Goal: Transaction & Acquisition: Purchase product/service

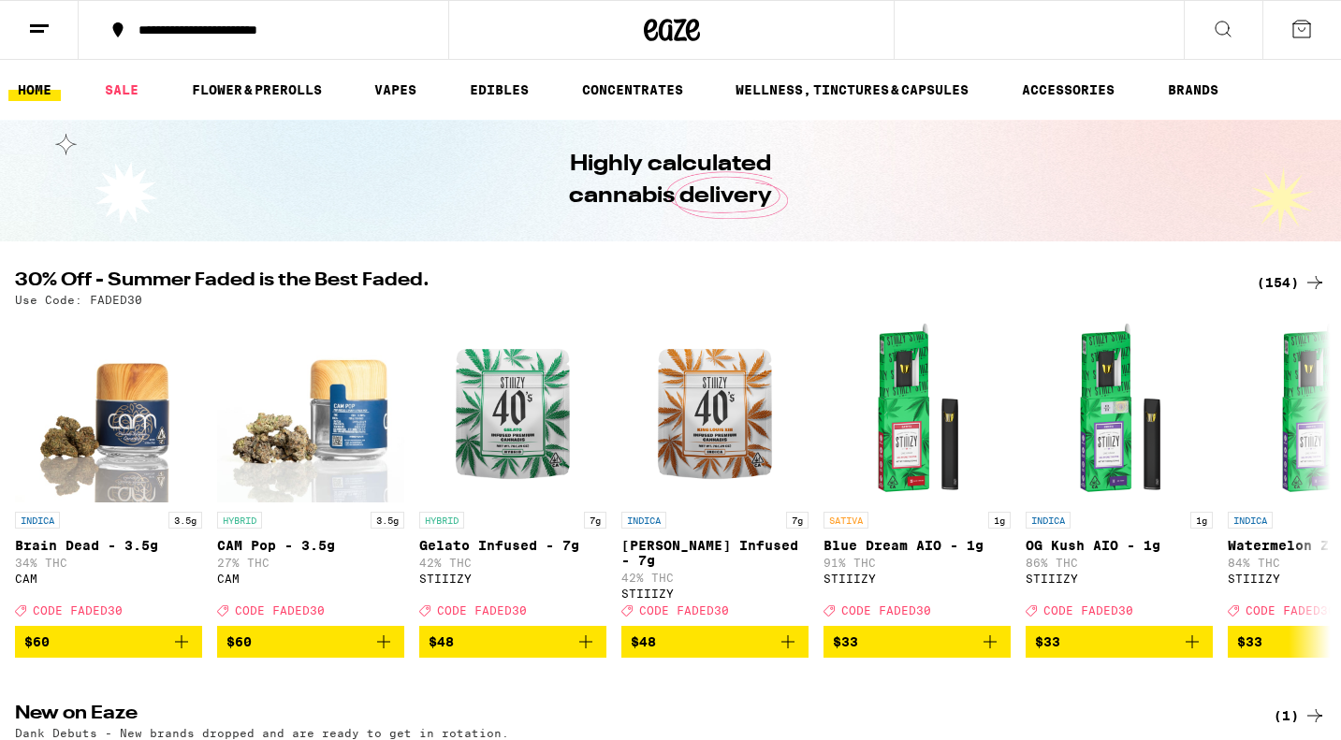
click at [1237, 32] on button at bounding box center [1223, 30] width 79 height 59
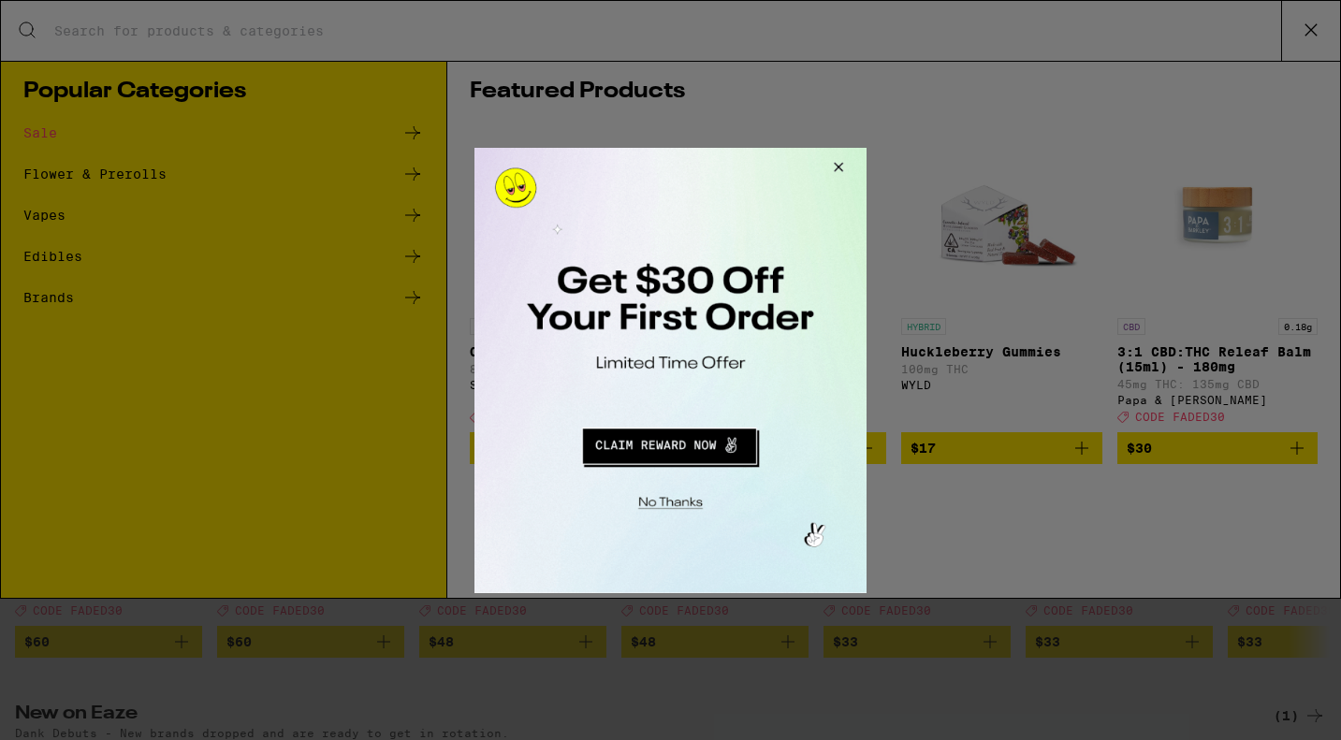
click at [840, 162] on button "Close Modal" at bounding box center [836, 169] width 51 height 45
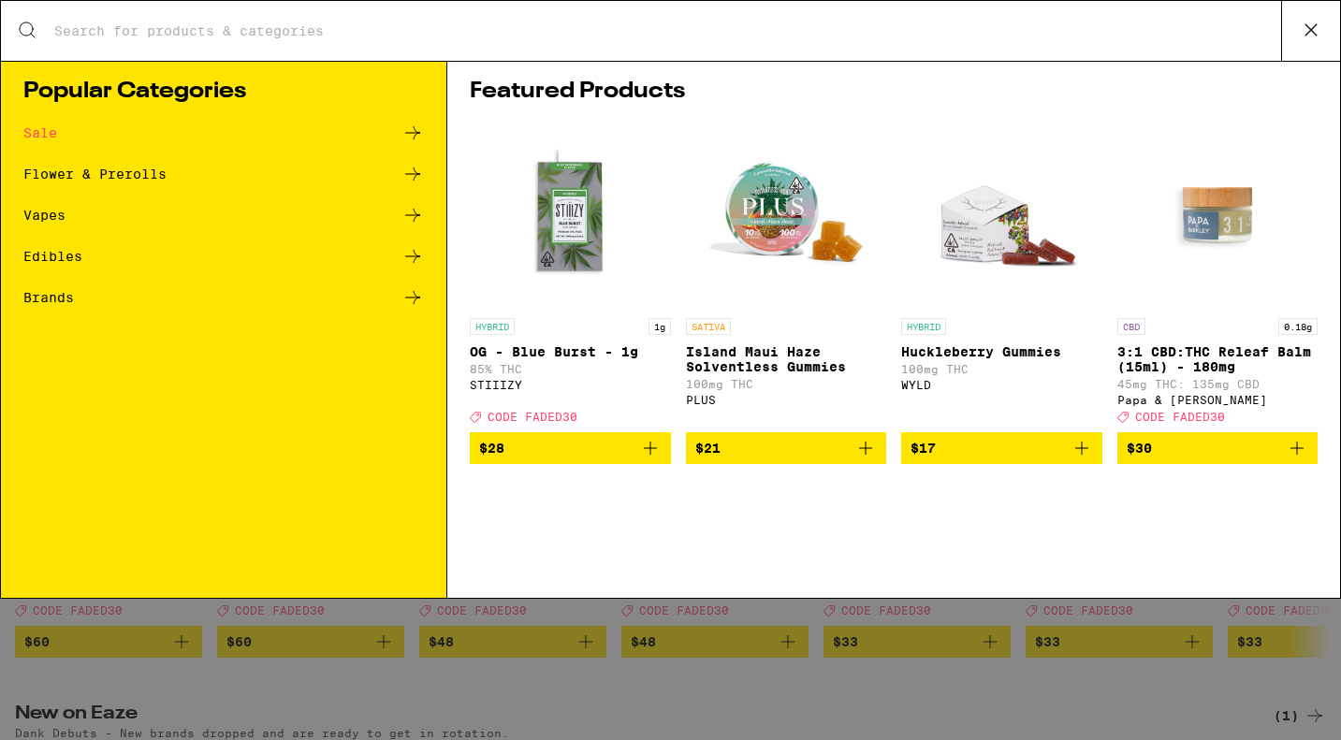
click at [1314, 36] on icon at bounding box center [1311, 30] width 28 height 28
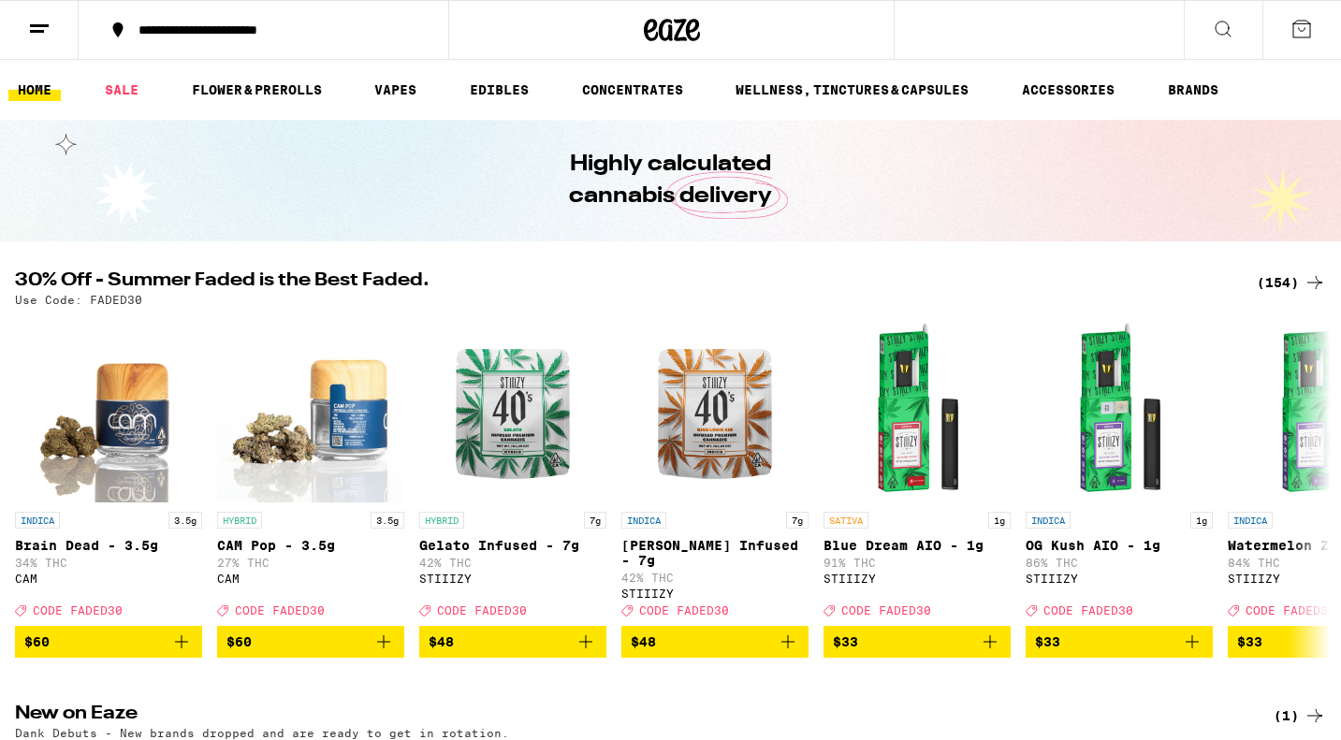
click at [1312, 32] on icon at bounding box center [1302, 29] width 22 height 22
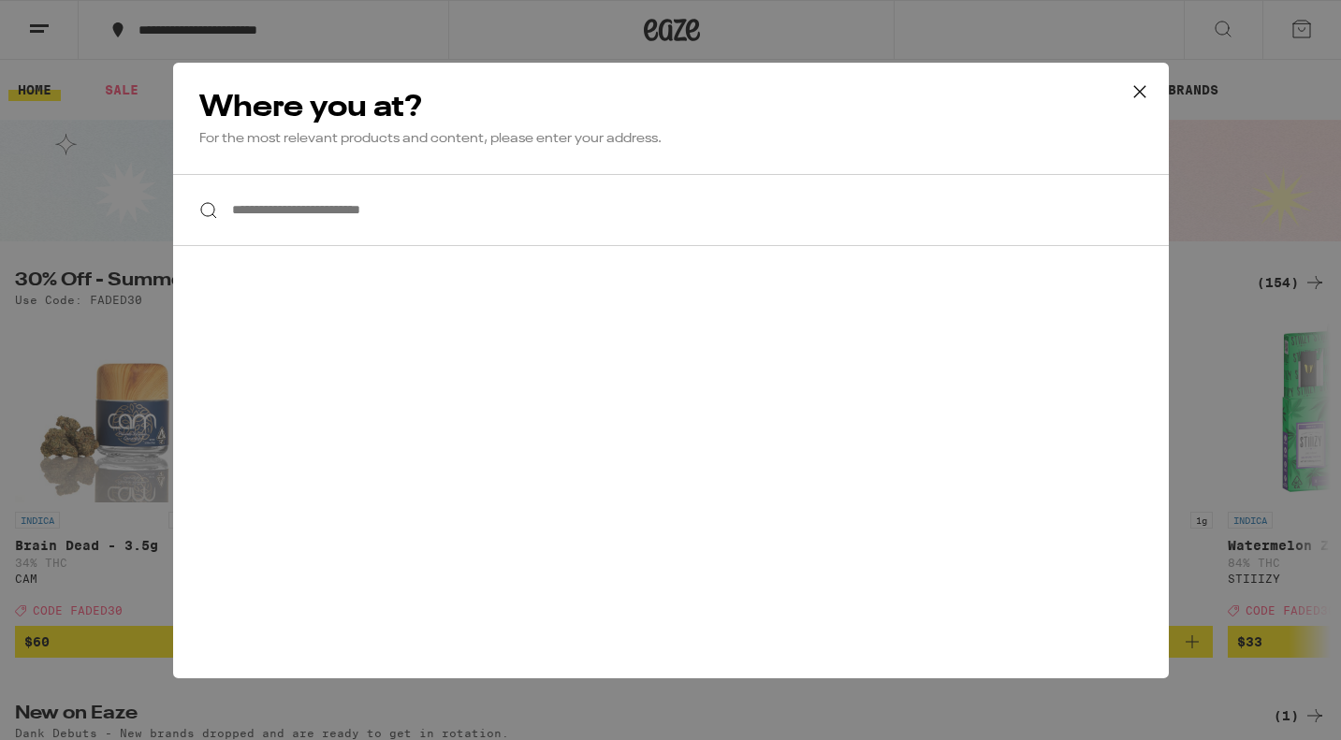
click at [550, 199] on input "**********" at bounding box center [671, 210] width 996 height 72
click at [401, 210] on input "**********" at bounding box center [671, 210] width 996 height 72
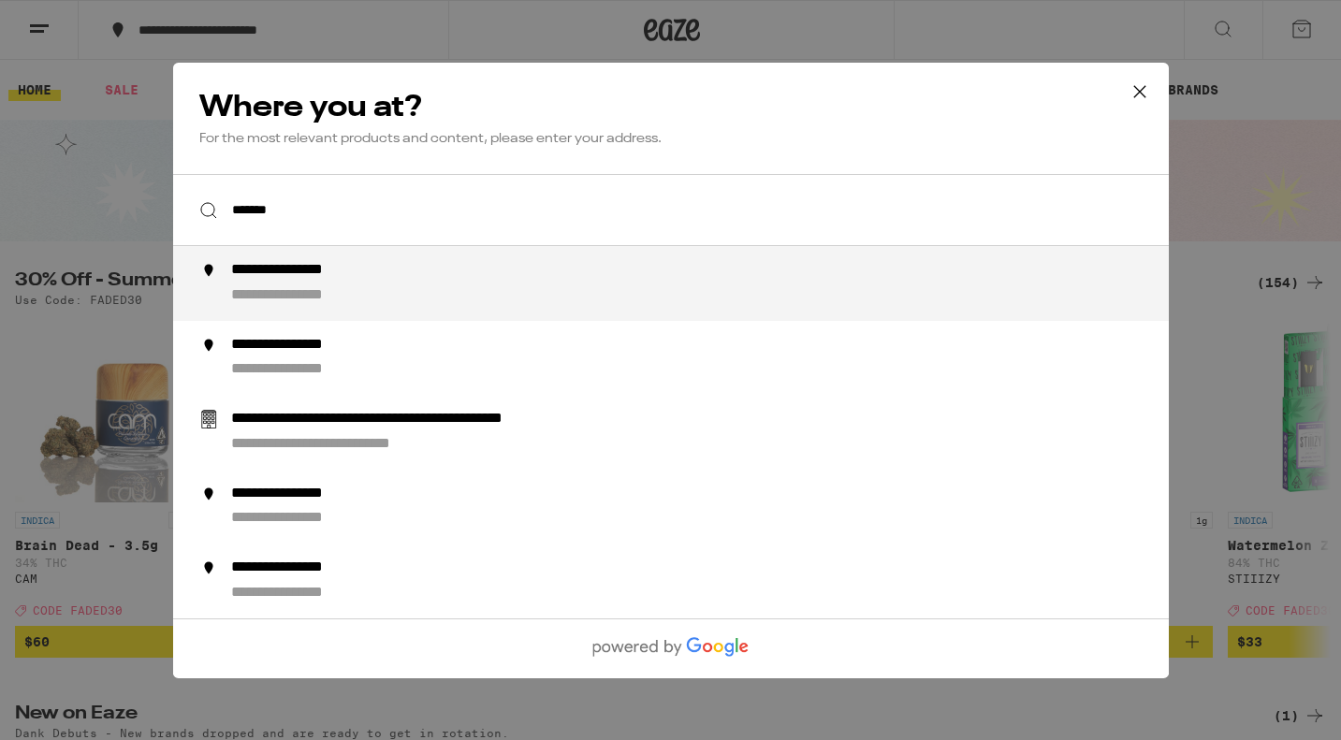
click at [480, 293] on div "**********" at bounding box center [707, 283] width 955 height 45
type input "**********"
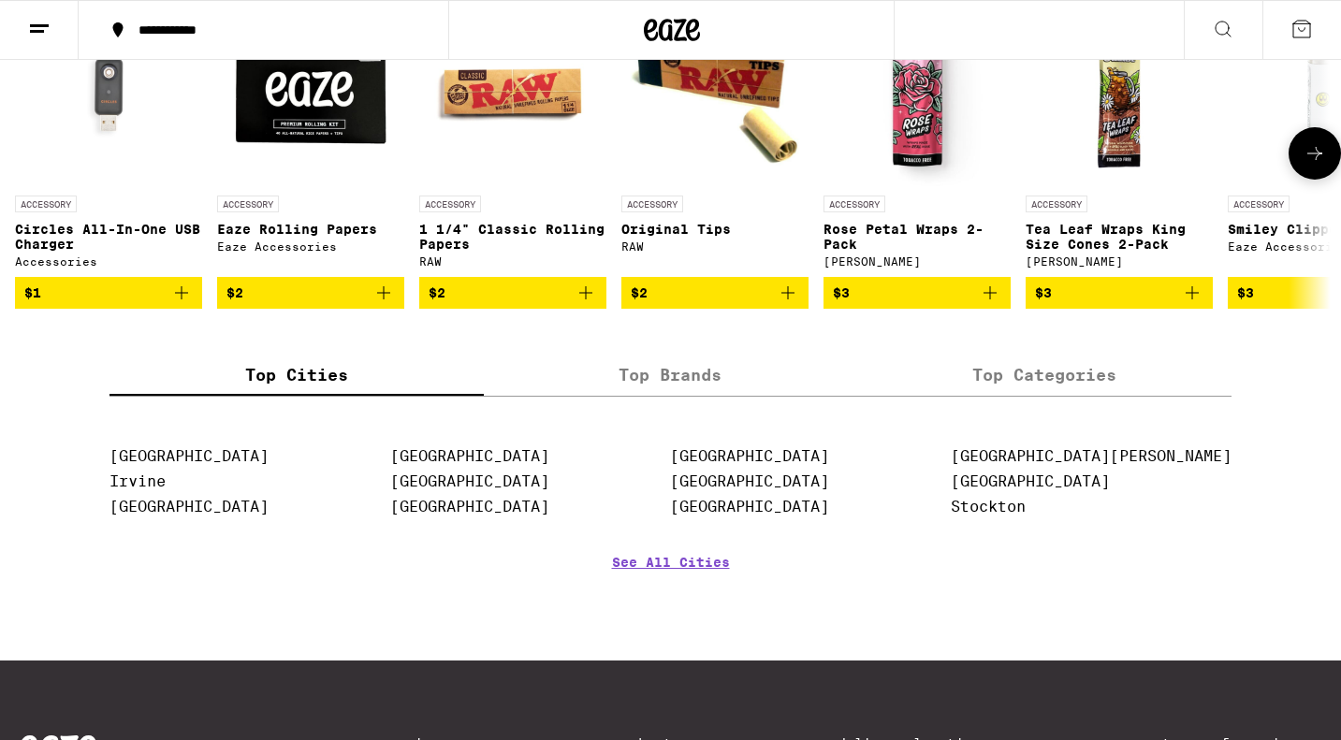
scroll to position [7502, 0]
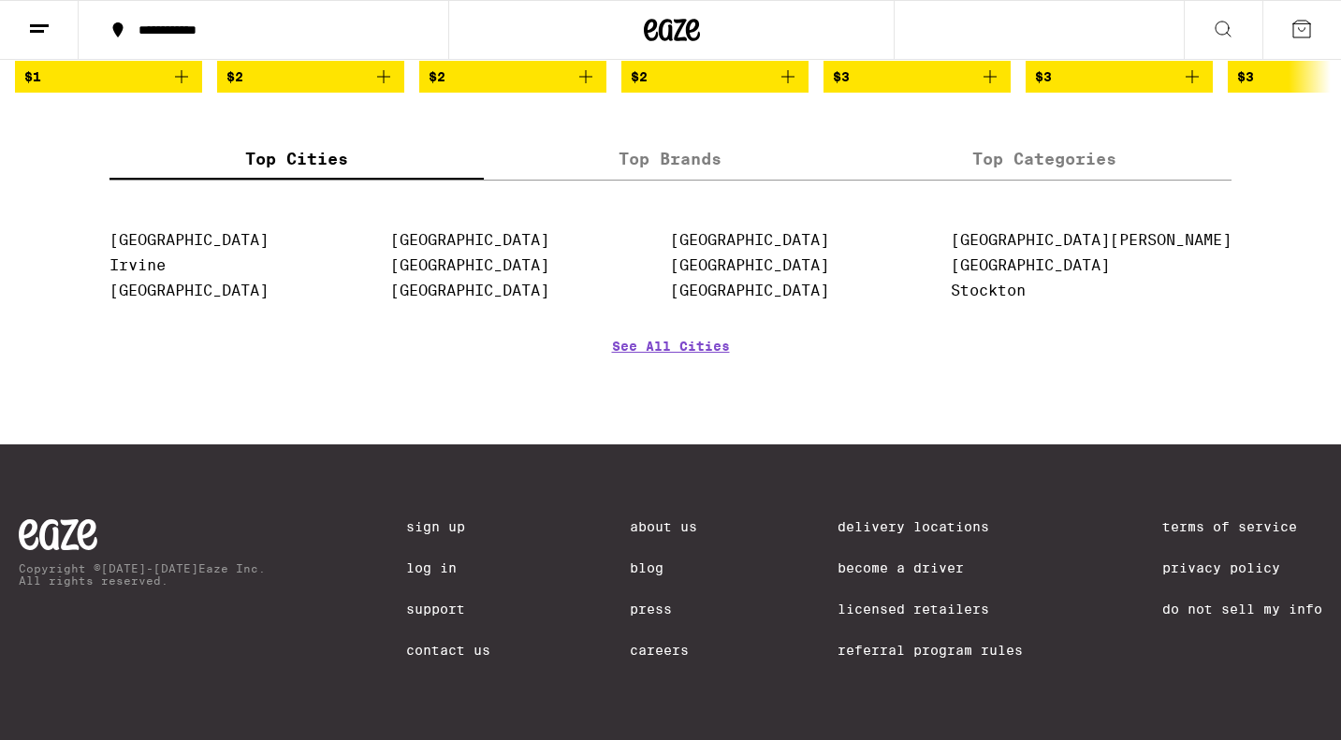
click at [432, 561] on link "Log In" at bounding box center [448, 568] width 84 height 15
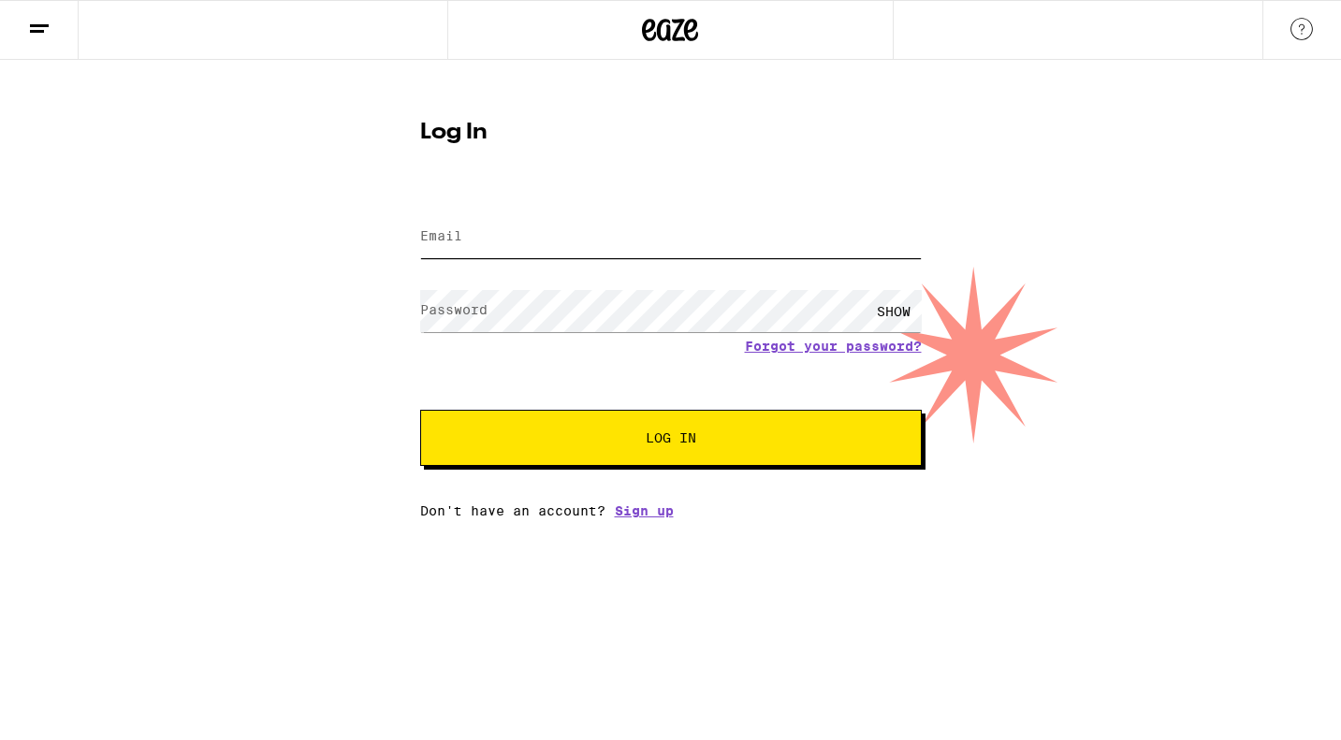
click at [548, 248] on input "Email" at bounding box center [671, 237] width 502 height 42
type input "[EMAIL_ADDRESS][DOMAIN_NAME]"
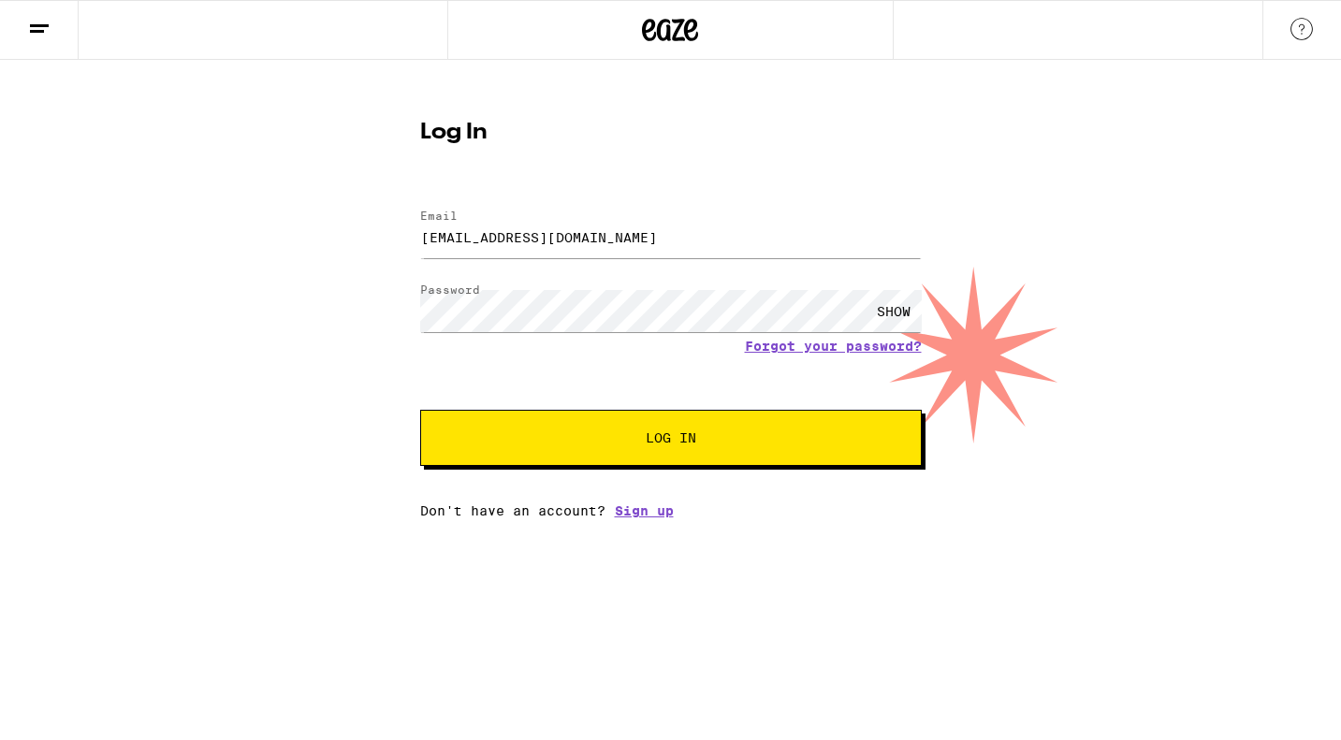
click at [700, 441] on span "Log In" at bounding box center [671, 438] width 350 height 13
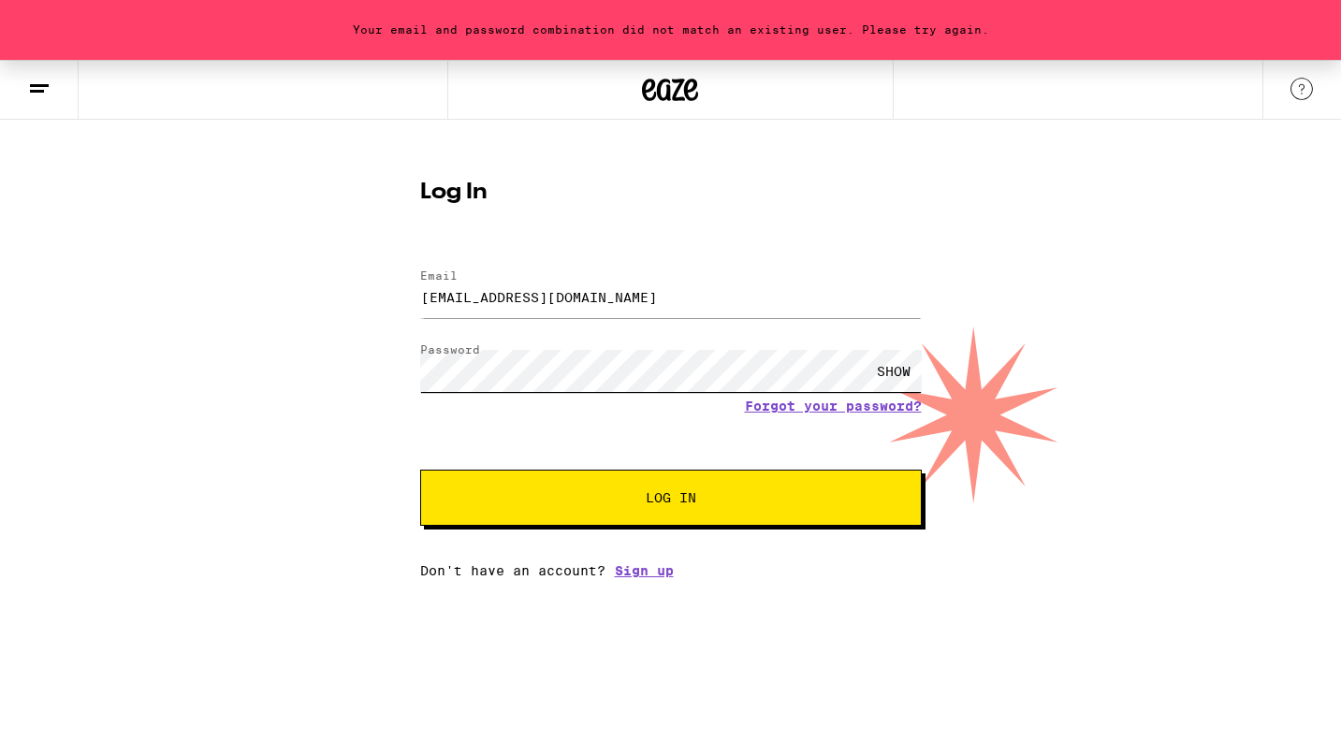
click at [388, 372] on div "Your email and password combination did not match an existing user. Please try …" at bounding box center [670, 319] width 1341 height 519
click at [420, 470] on button "Log In" at bounding box center [671, 498] width 502 height 56
click at [349, 378] on div "Your email and password combination did not match an existing user. Please try …" at bounding box center [670, 319] width 1341 height 519
click at [420, 470] on button "Log In" at bounding box center [671, 498] width 502 height 56
click at [886, 362] on div "SHOW" at bounding box center [894, 371] width 56 height 42
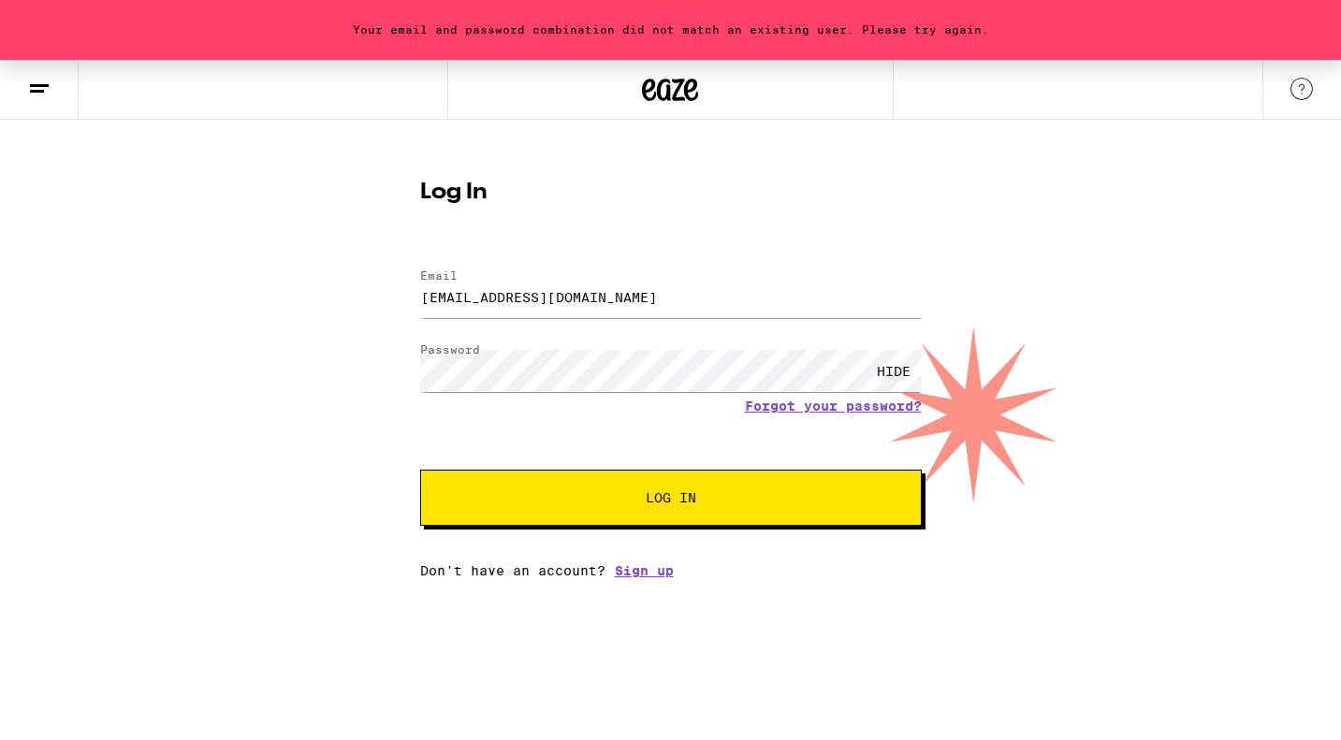
click at [629, 480] on button "Log In" at bounding box center [671, 498] width 502 height 56
click at [376, 372] on div "Your email and password combination did not match an existing user. Please try …" at bounding box center [670, 319] width 1341 height 519
click at [580, 499] on span "Log In" at bounding box center [671, 497] width 350 height 13
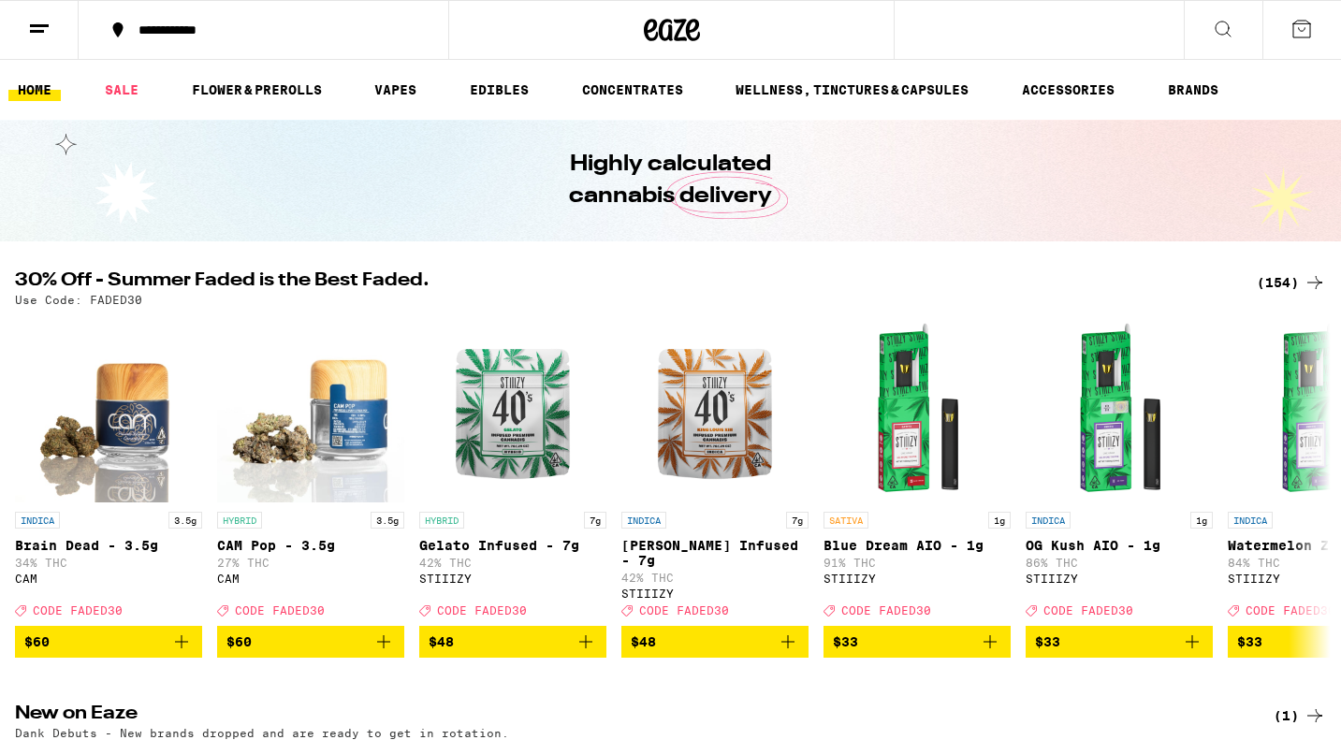
click at [1294, 37] on icon at bounding box center [1302, 29] width 17 height 17
click at [37, 31] on line at bounding box center [37, 31] width 14 height 0
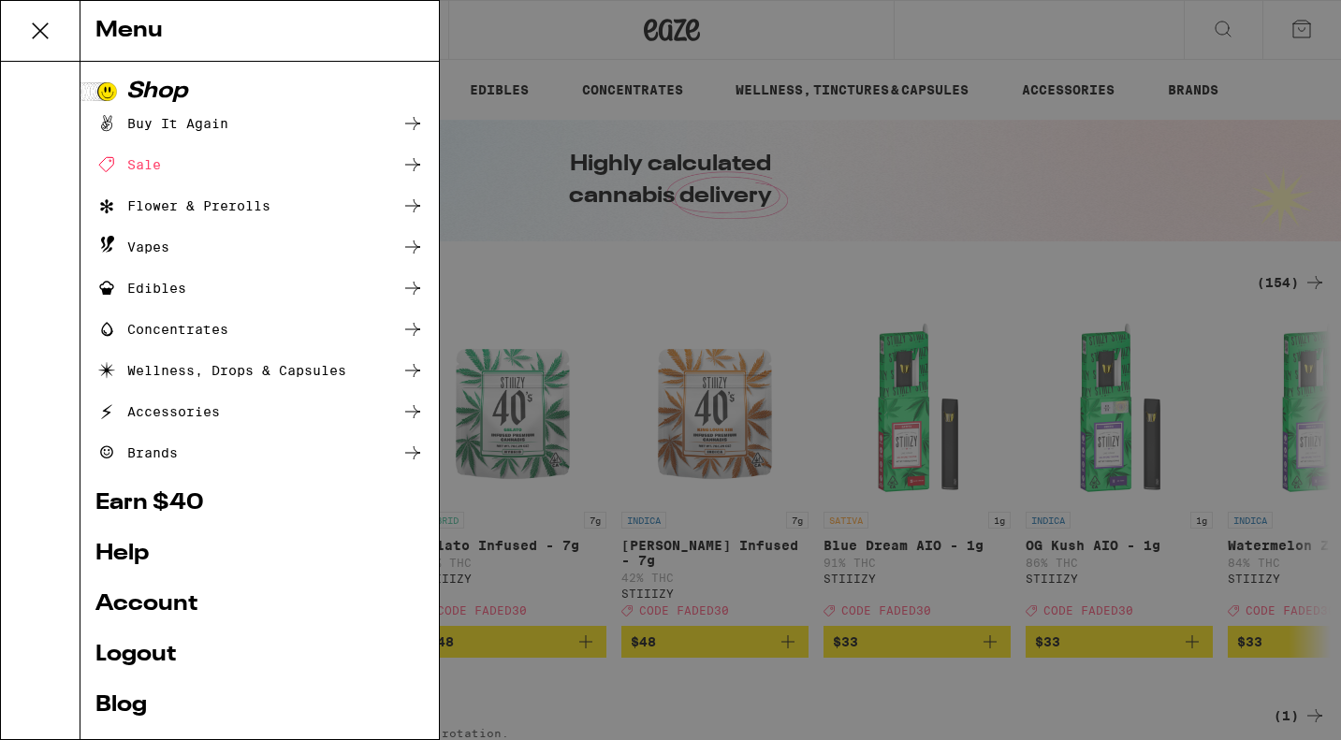
click at [232, 125] on div "Buy It Again" at bounding box center [259, 123] width 329 height 22
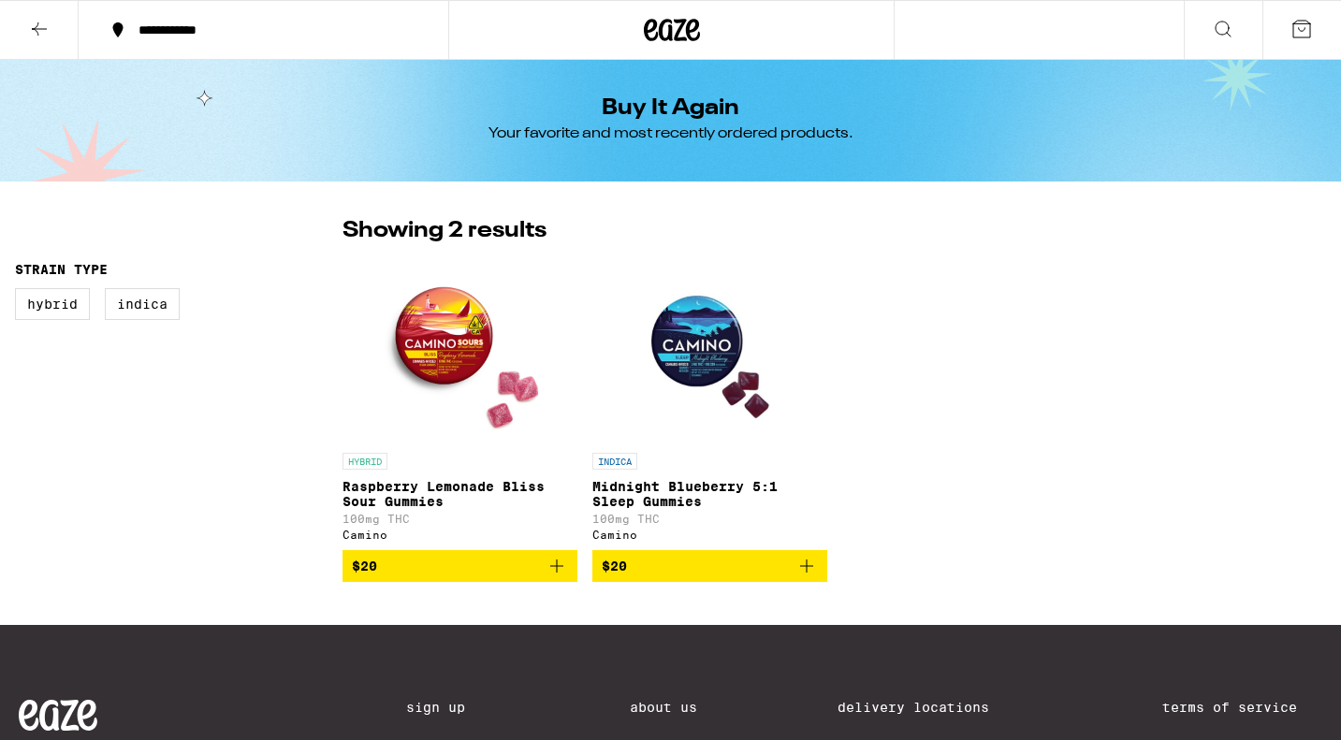
click at [698, 575] on span "$20" at bounding box center [710, 566] width 216 height 22
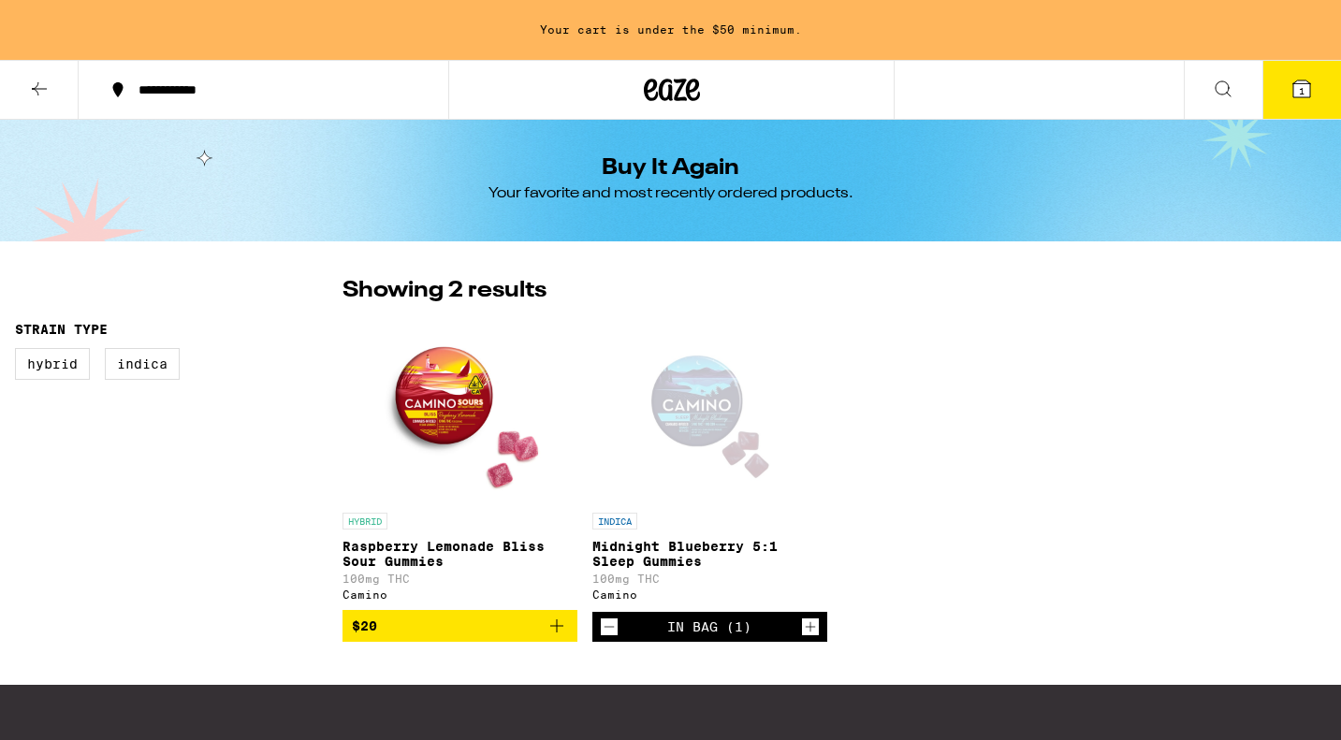
click at [807, 637] on icon "Increment" at bounding box center [810, 627] width 17 height 22
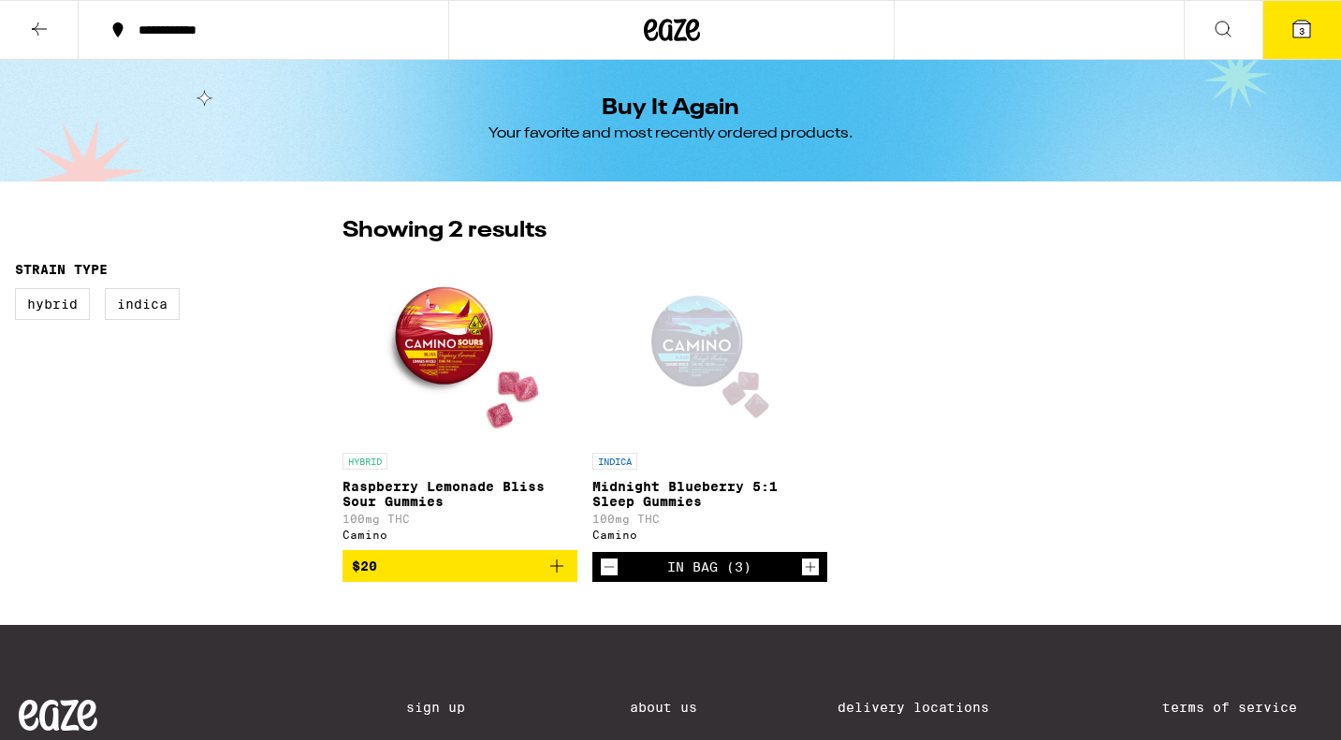
click at [1308, 20] on icon at bounding box center [1302, 29] width 22 height 22
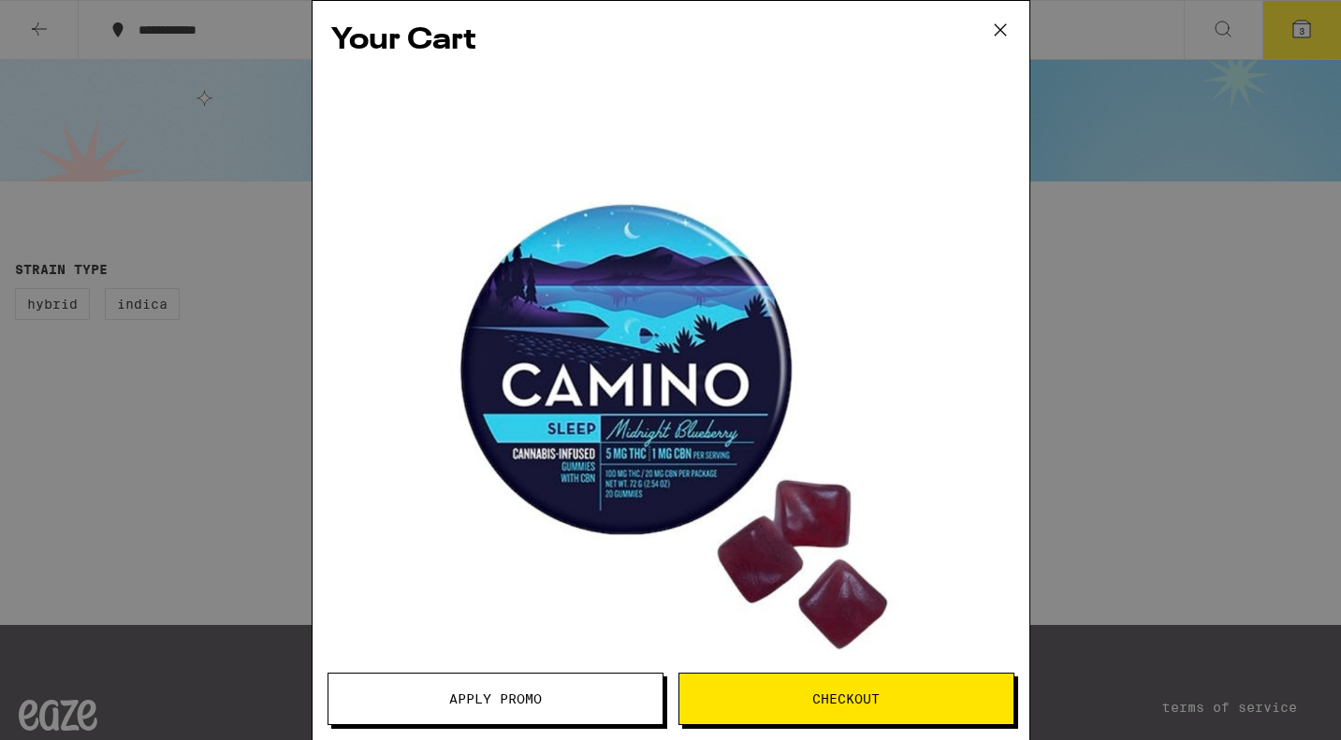
scroll to position [83, 0]
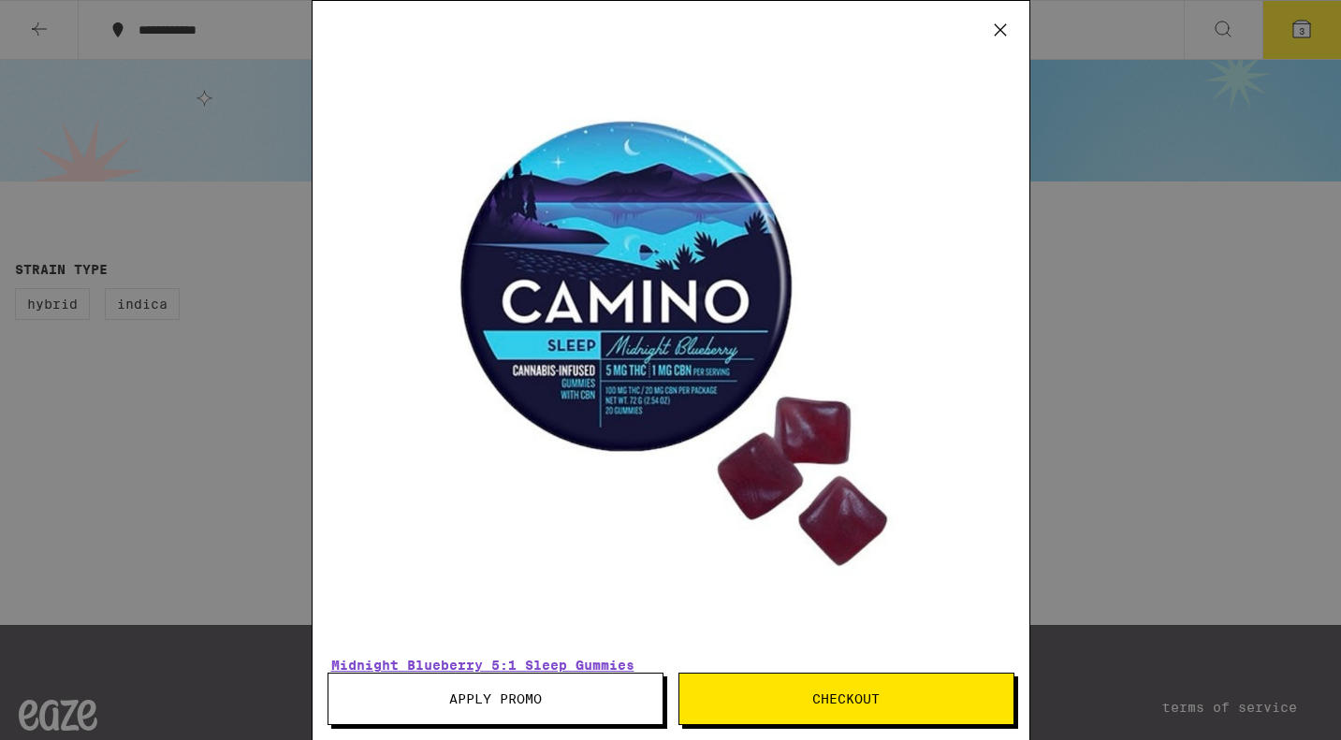
click at [899, 695] on span "Checkout" at bounding box center [847, 699] width 334 height 13
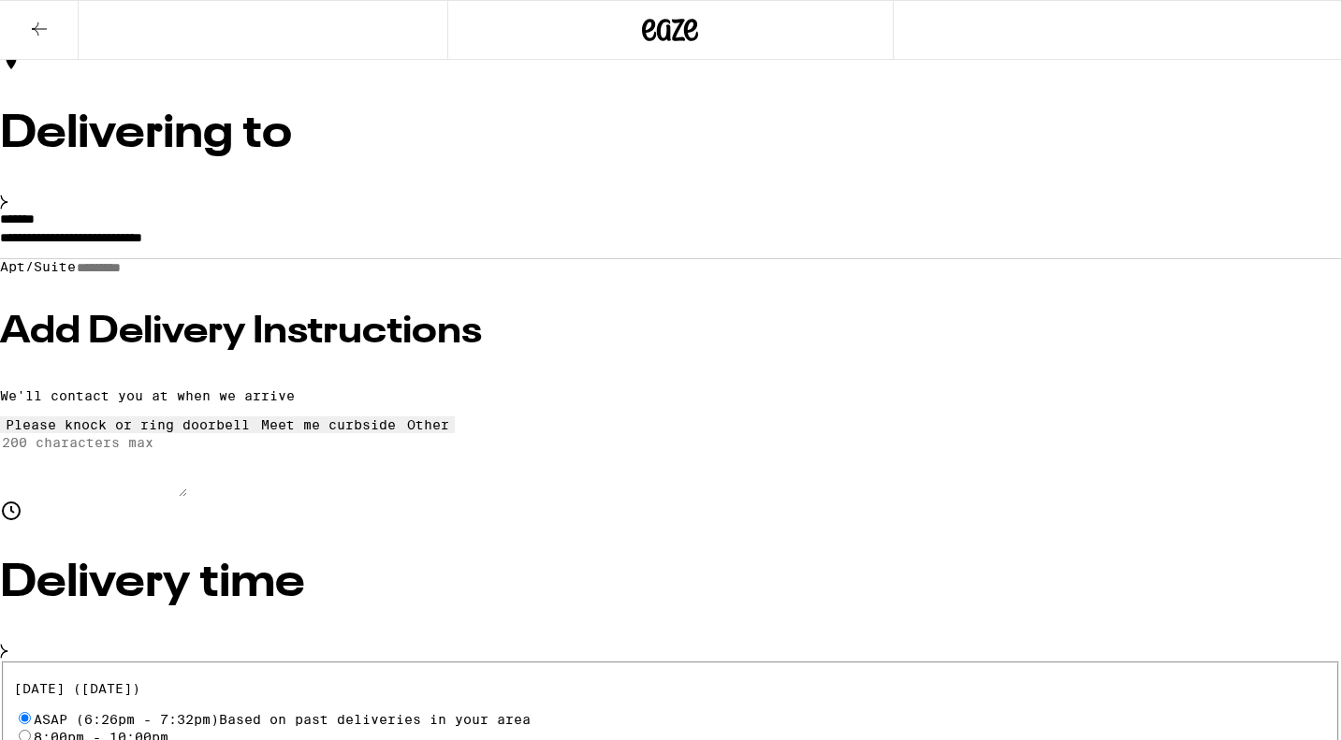
scroll to position [138, 0]
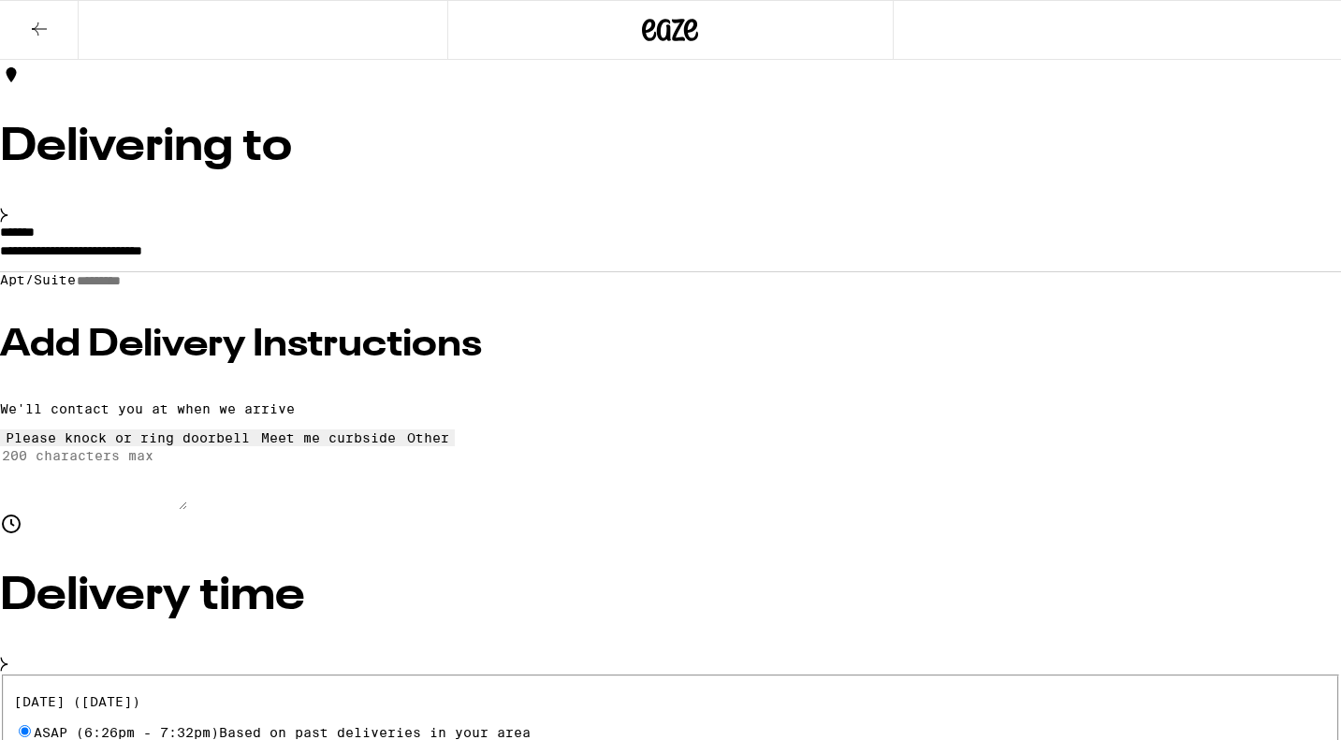
click at [209, 286] on input "Apt/Suite" at bounding box center [142, 281] width 133 height 16
type input "********"
click at [314, 364] on h3 "Add Delivery Instructions" at bounding box center [670, 345] width 1341 height 37
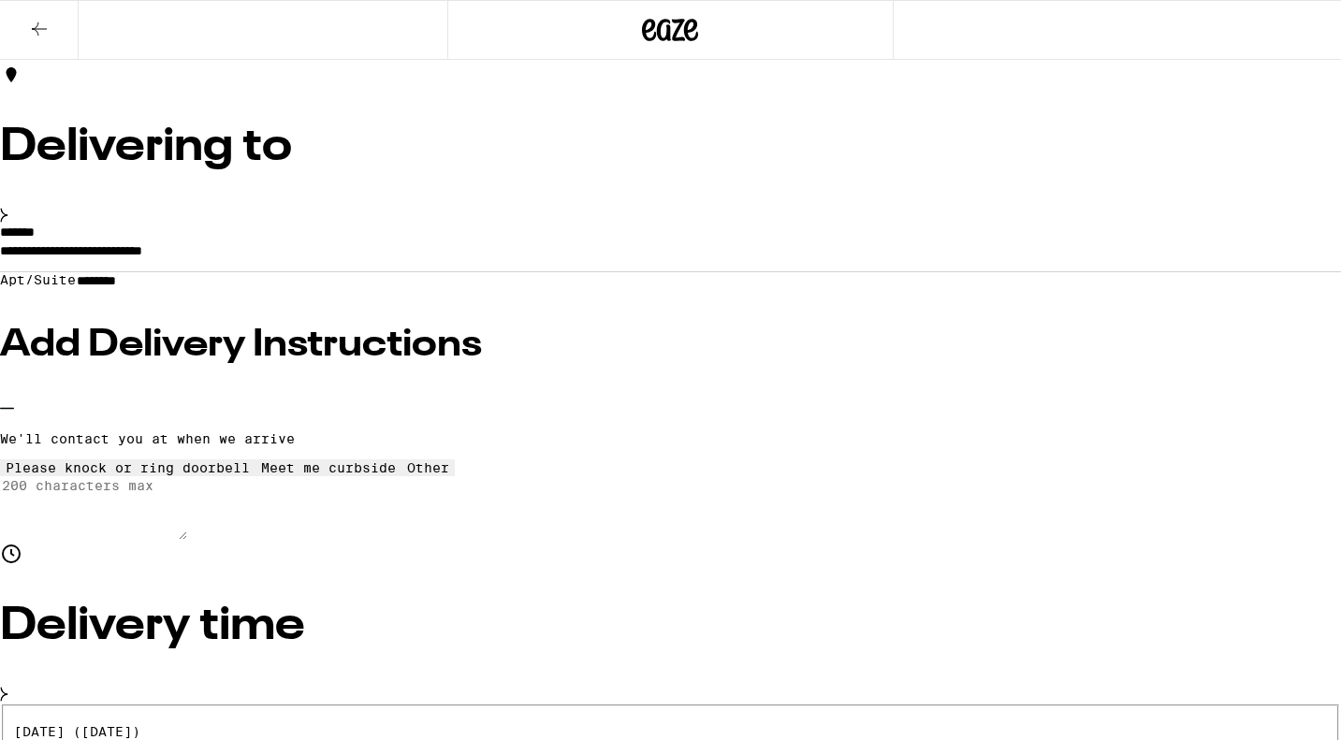
click at [209, 289] on input "********" at bounding box center [142, 281] width 133 height 16
click at [402, 476] on button "Other" at bounding box center [428, 468] width 53 height 17
click at [187, 540] on textarea "Enter any other delivery instructions you want driver to know" at bounding box center [93, 508] width 187 height 64
click at [187, 540] on textarea "Gate code: #7211" at bounding box center [93, 508] width 187 height 64
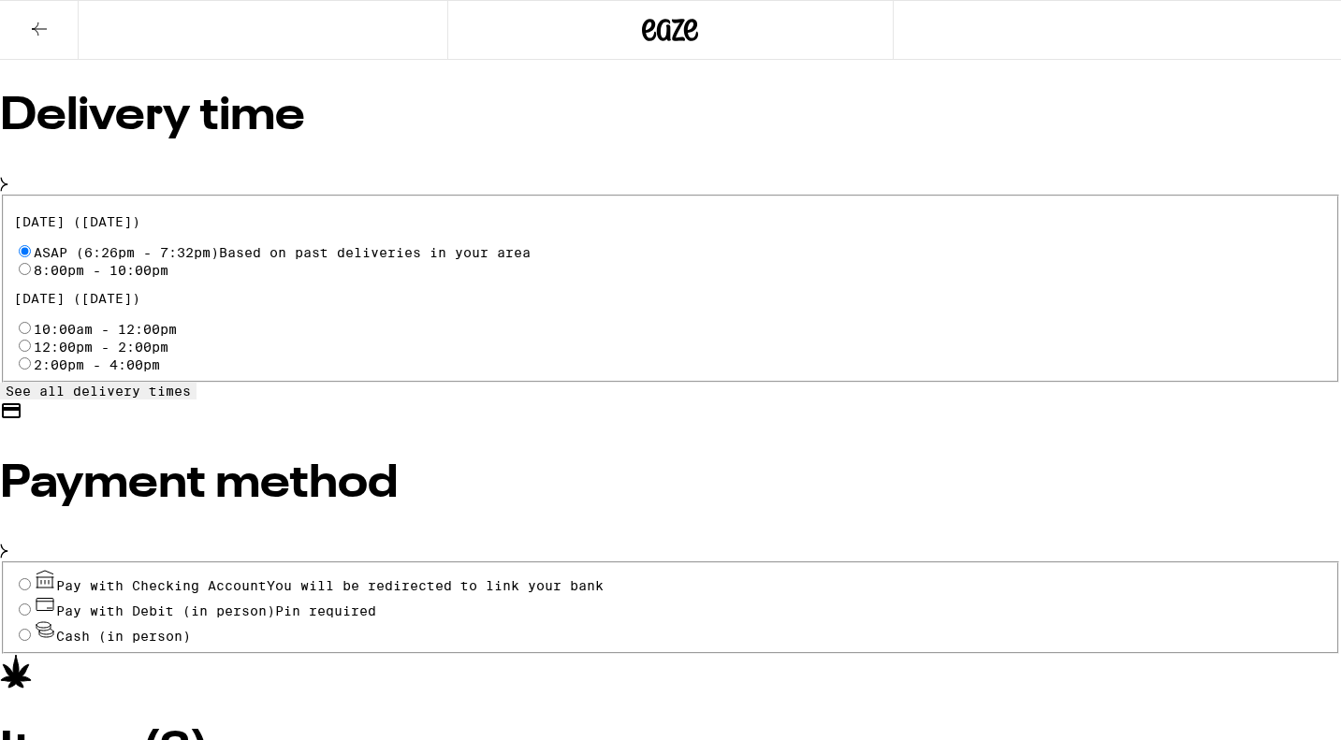
scroll to position [741, 0]
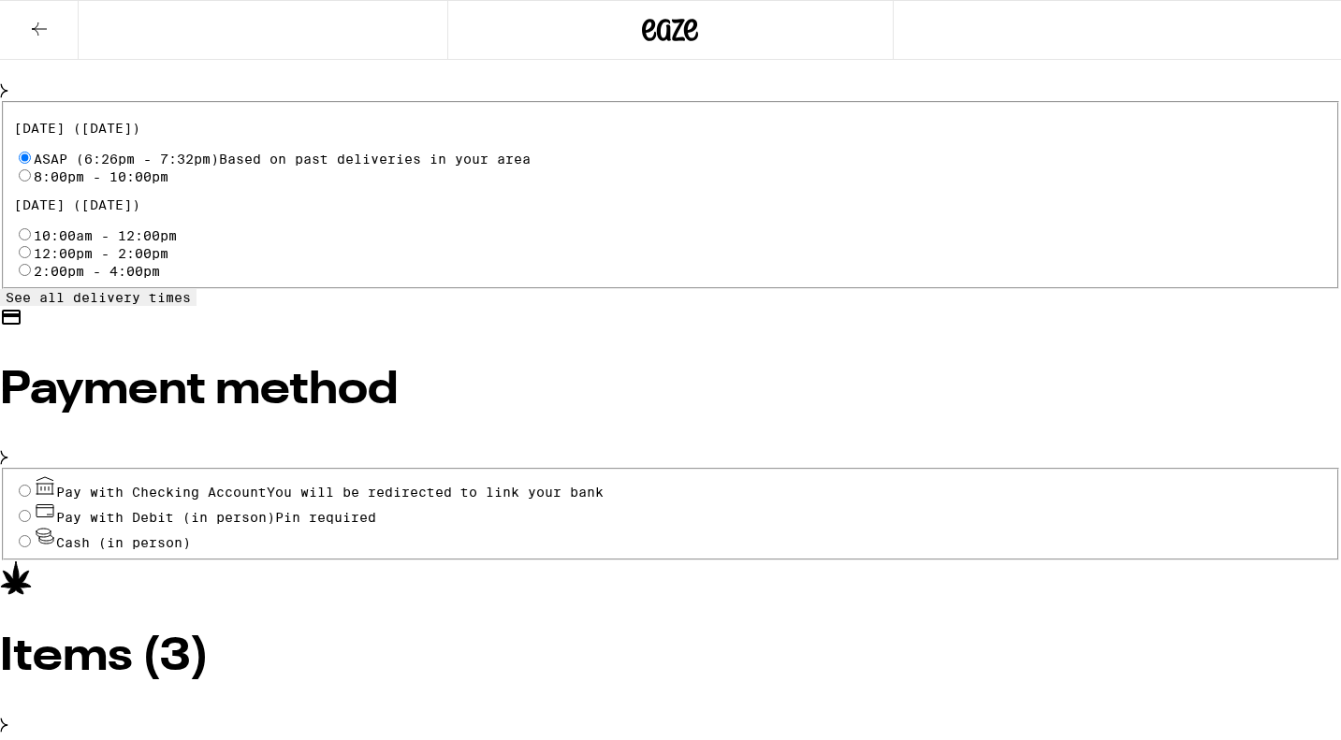
type textarea "Gate code: #7211"
click at [31, 522] on input "Pay with Debit (in person) Pin required" at bounding box center [25, 516] width 12 height 12
radio input "true"
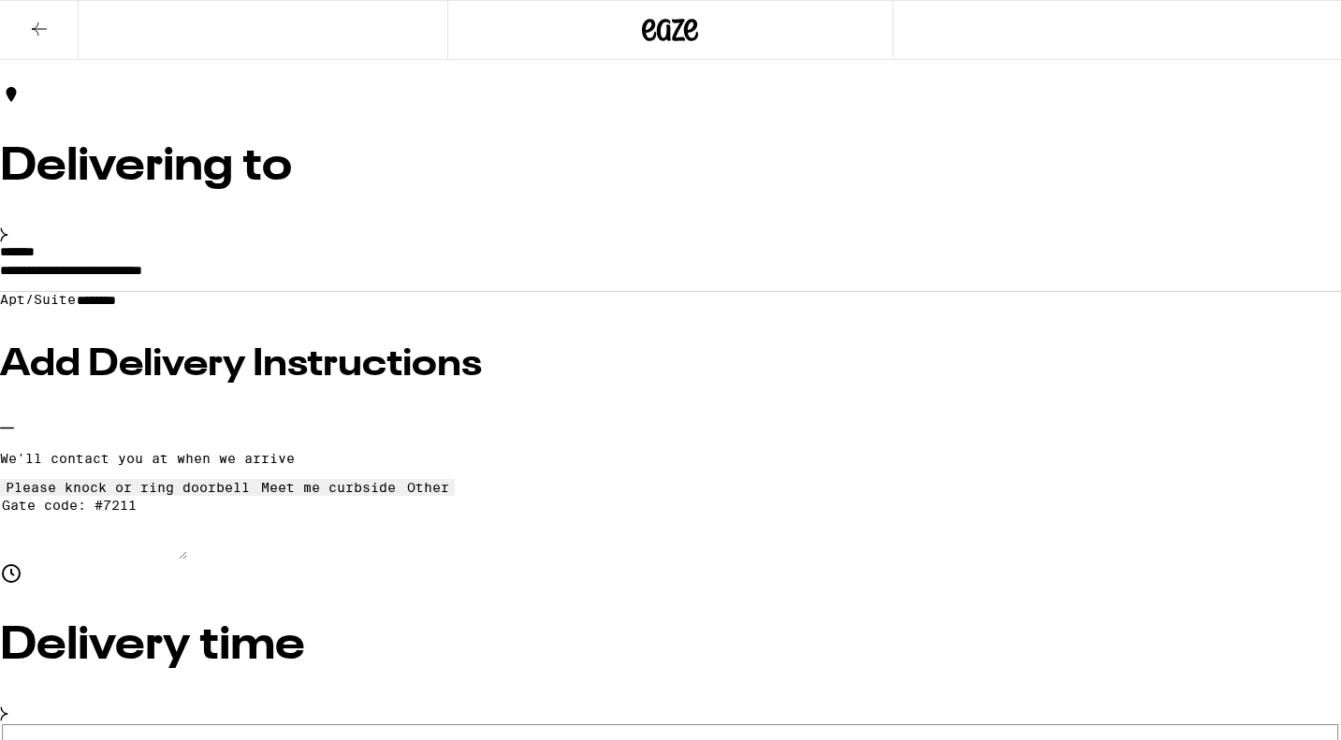
scroll to position [0, 0]
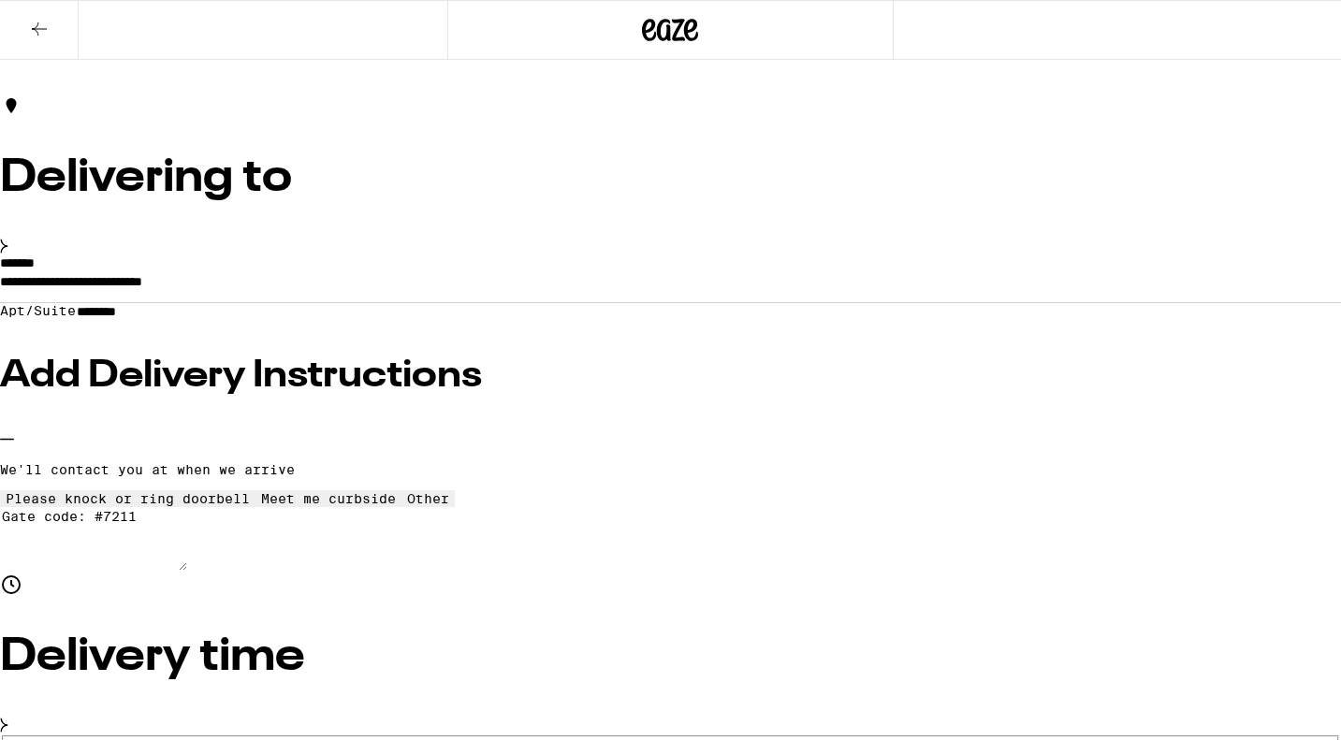
scroll to position [110, 0]
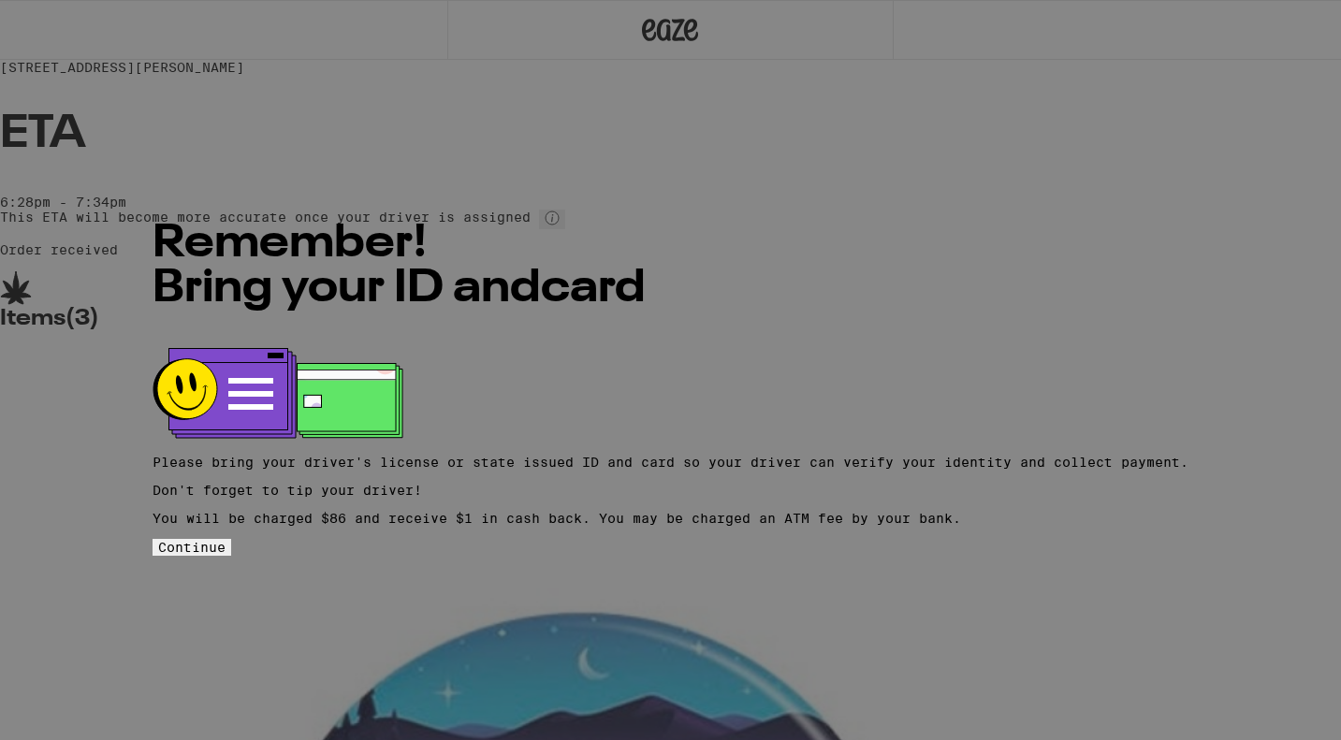
click at [226, 549] on span "Continue" at bounding box center [191, 547] width 67 height 15
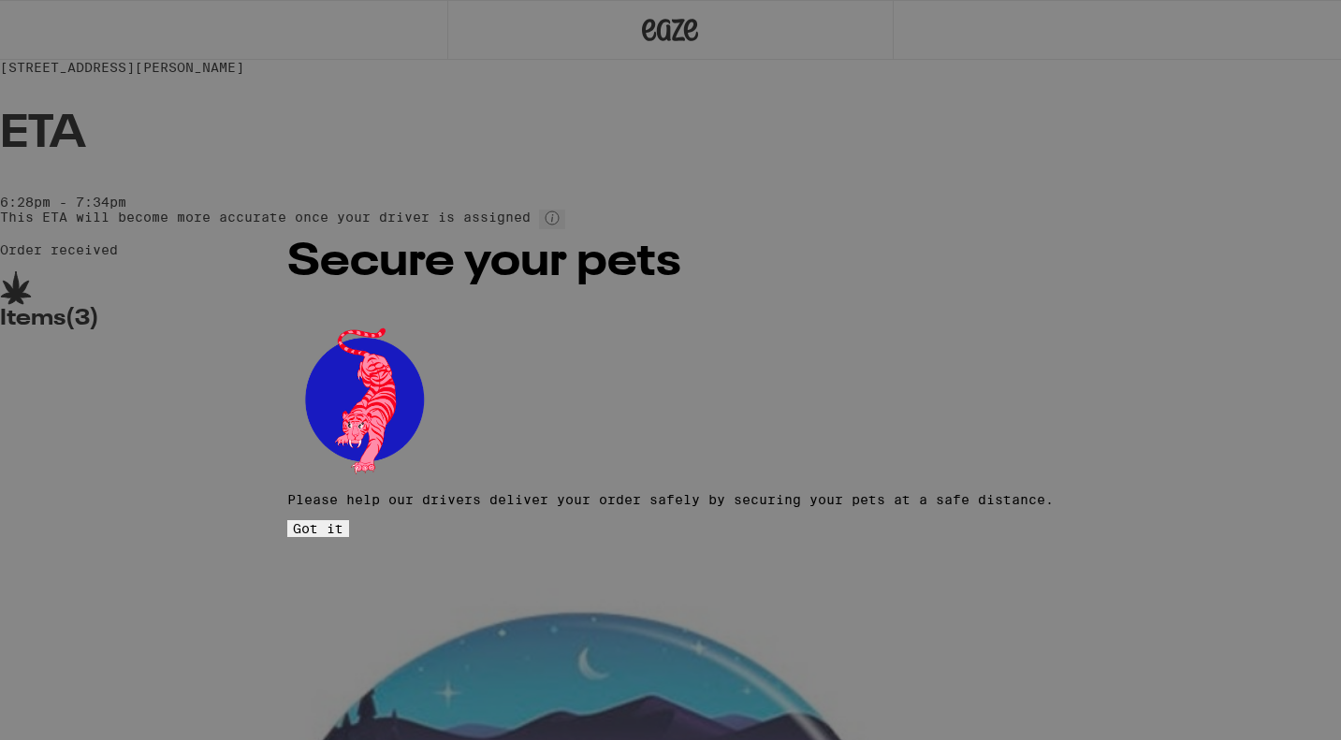
click at [349, 520] on button "Got it" at bounding box center [318, 528] width 62 height 17
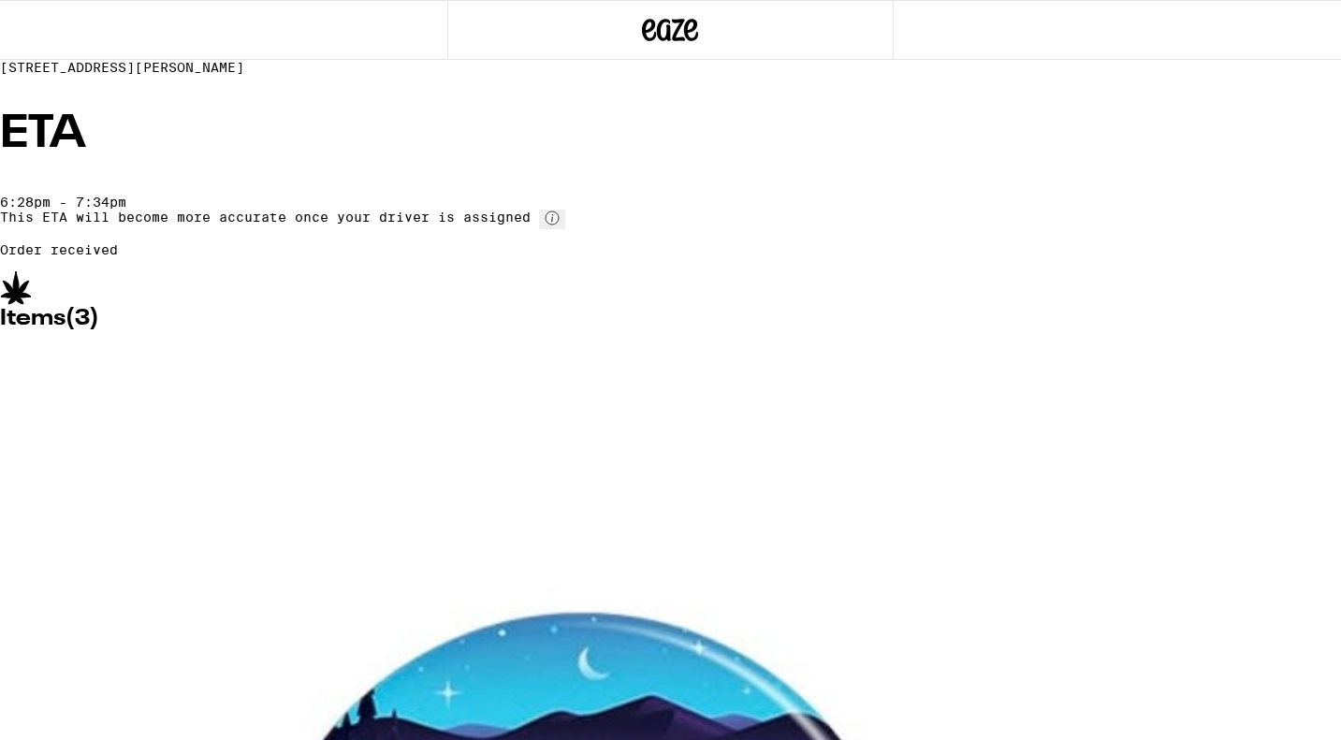
click at [676, 18] on icon at bounding box center [670, 30] width 56 height 34
